Goal: Submit feedback/report problem: Submit feedback/report problem

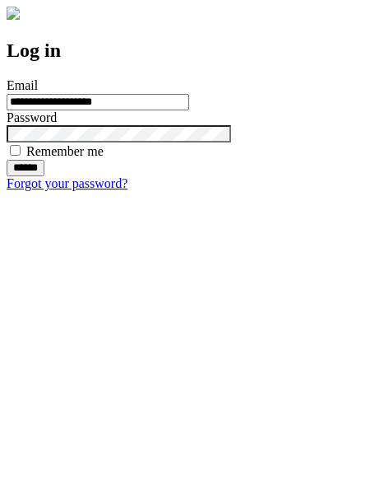
click at [44, 176] on input "******" at bounding box center [26, 168] width 38 height 16
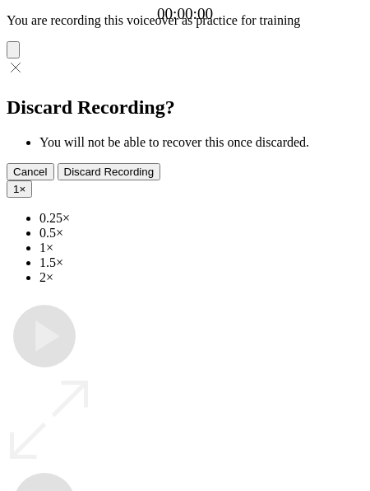
type input "**********"
